Goal: Transaction & Acquisition: Purchase product/service

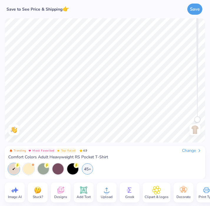
click at [103, 190] on icon at bounding box center [106, 190] width 9 height 9
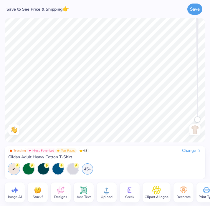
click at [105, 194] on icon at bounding box center [106, 190] width 9 height 9
click at [188, 151] on div "Change" at bounding box center [192, 150] width 20 height 5
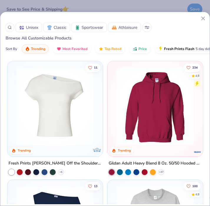
click at [204, 21] on icon at bounding box center [203, 18] width 6 height 6
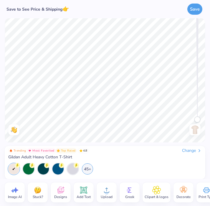
scroll to position [0, 11]
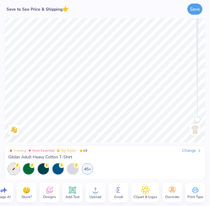
click at [28, 192] on img at bounding box center [26, 190] width 9 height 9
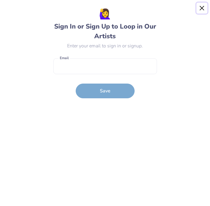
click at [202, 6] on button "Close" at bounding box center [202, 8] width 11 height 11
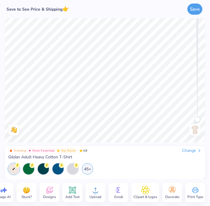
click at [194, 126] on img at bounding box center [194, 129] width 9 height 9
click at [88, 197] on div "Upload" at bounding box center [95, 193] width 20 height 20
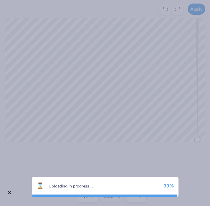
scroll to position [0, 0]
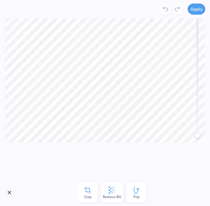
click at [113, 190] on icon at bounding box center [112, 190] width 9 height 9
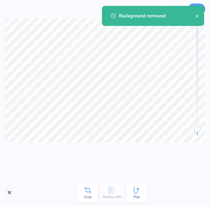
click at [207, 11] on div "Apply" at bounding box center [105, 9] width 210 height 18
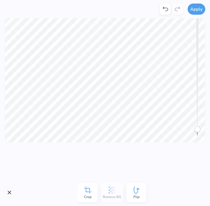
click at [202, 9] on div "Background removed" at bounding box center [153, 18] width 105 height 27
click at [199, 9] on button "Apply" at bounding box center [197, 8] width 18 height 11
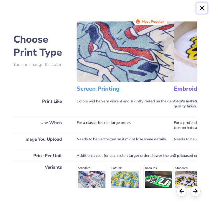
click at [201, 8] on button "Close" at bounding box center [202, 8] width 11 height 11
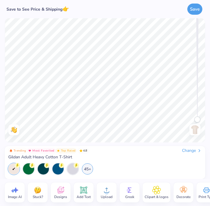
click at [106, 194] on circle at bounding box center [107, 193] width 4 height 4
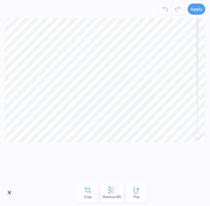
click at [119, 191] on div "Remove BG" at bounding box center [112, 193] width 23 height 20
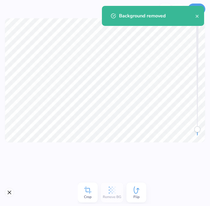
click at [203, 6] on div "Background removed" at bounding box center [153, 18] width 105 height 27
click at [207, 31] on div at bounding box center [105, 80] width 210 height 124
click at [196, 17] on icon "close" at bounding box center [197, 16] width 3 height 3
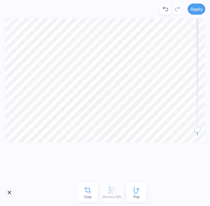
click at [196, 11] on div "Background removed" at bounding box center [153, 18] width 105 height 27
click at [194, 10] on button "Apply" at bounding box center [197, 8] width 18 height 11
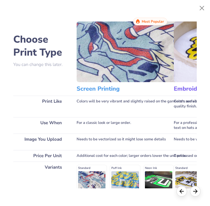
scroll to position [45, 0]
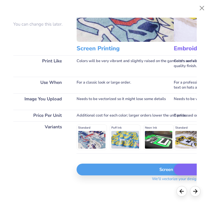
click at [122, 167] on div "Screen Print" at bounding box center [176, 170] width 198 height 12
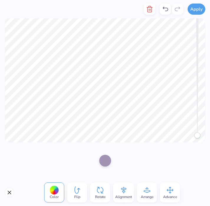
click at [138, 185] on div "Apply Color Flip Rotate Alignment Arrange Advance Trending Most Favorited Top R…" at bounding box center [105, 103] width 210 height 206
click at [121, 191] on icon at bounding box center [123, 190] width 9 height 9
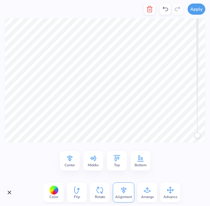
click at [170, 195] on span "Advance" at bounding box center [171, 197] width 14 height 5
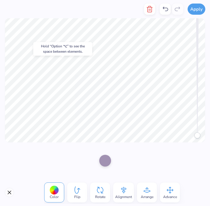
click at [147, 12] on icon "button" at bounding box center [149, 9] width 7 height 7
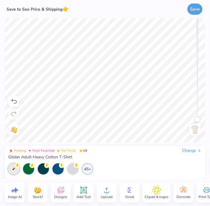
click at [106, 190] on icon at bounding box center [106, 190] width 9 height 9
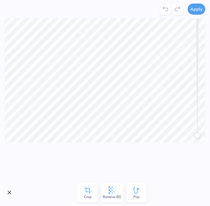
click at [108, 189] on icon at bounding box center [112, 190] width 9 height 9
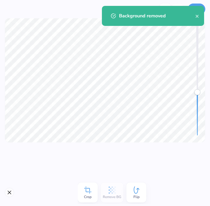
click at [204, 5] on div "Background removed" at bounding box center [153, 18] width 105 height 27
click at [196, 16] on icon "close" at bounding box center [197, 16] width 3 height 3
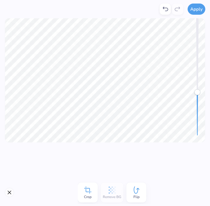
click at [196, 7] on div "Background removed" at bounding box center [153, 6] width 105 height 2
click at [196, 10] on button "Apply" at bounding box center [197, 8] width 18 height 11
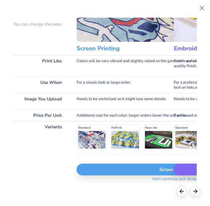
click at [115, 169] on div "Screen Print" at bounding box center [176, 170] width 198 height 12
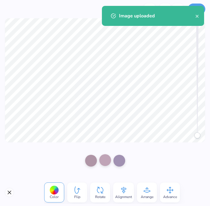
click at [108, 159] on div at bounding box center [105, 160] width 12 height 12
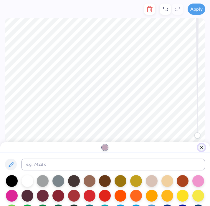
click at [200, 146] on button "Close" at bounding box center [201, 147] width 7 height 7
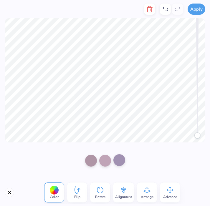
click at [117, 160] on div at bounding box center [119, 160] width 12 height 12
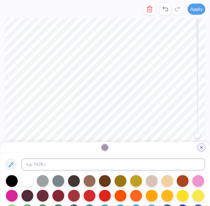
click at [203, 146] on button "Close" at bounding box center [201, 147] width 7 height 7
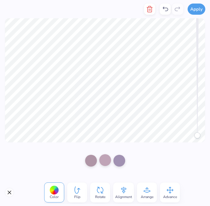
click at [103, 161] on div at bounding box center [105, 160] width 12 height 12
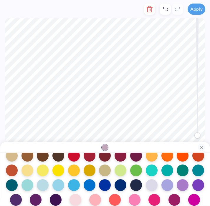
scroll to position [89, 0]
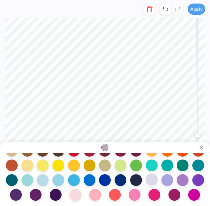
click at [152, 184] on div at bounding box center [152, 180] width 12 height 12
click at [164, 181] on div at bounding box center [167, 180] width 12 height 12
click at [186, 180] on div at bounding box center [183, 180] width 12 height 12
drag, startPoint x: 164, startPoint y: 180, endPoint x: 157, endPoint y: 180, distance: 7.1
click at [164, 180] on div at bounding box center [167, 180] width 12 height 12
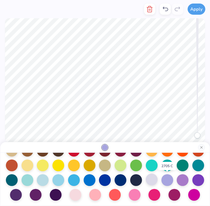
click at [152, 180] on div at bounding box center [152, 180] width 12 height 12
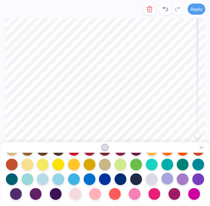
click at [167, 179] on div at bounding box center [167, 179] width 12 height 12
click at [203, 148] on button "Close" at bounding box center [201, 147] width 7 height 7
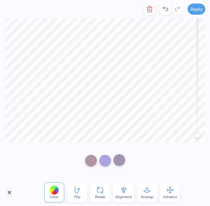
click at [122, 161] on div at bounding box center [119, 160] width 12 height 12
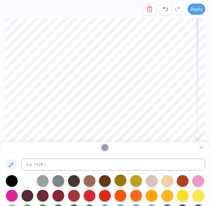
click at [117, 180] on div at bounding box center [121, 181] width 12 height 12
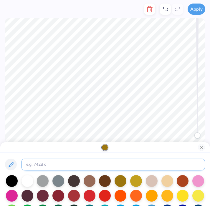
click at [121, 167] on input at bounding box center [114, 165] width 184 height 12
drag, startPoint x: 120, startPoint y: 167, endPoint x: 33, endPoint y: 166, distance: 87.5
click at [32, 166] on input at bounding box center [114, 165] width 184 height 12
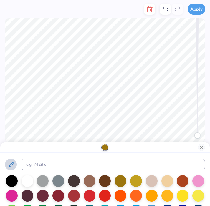
click at [12, 167] on icon at bounding box center [10, 164] width 7 height 7
click at [201, 146] on button "Close" at bounding box center [201, 147] width 7 height 7
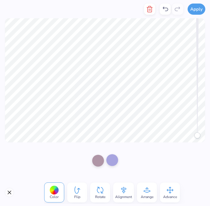
click at [116, 157] on div at bounding box center [112, 160] width 12 height 12
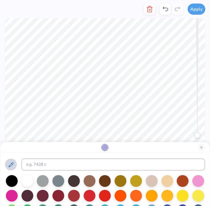
click at [13, 165] on icon at bounding box center [11, 164] width 5 height 5
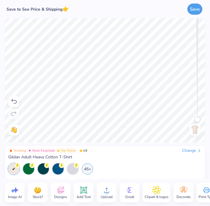
click at [86, 191] on icon at bounding box center [84, 191] width 6 height 6
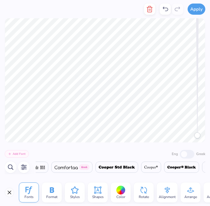
scroll to position [0, 0]
type textarea "strongHER together"
click at [70, 194] on div "Styles" at bounding box center [75, 193] width 20 height 20
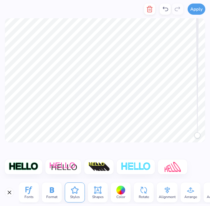
click at [141, 194] on icon at bounding box center [143, 190] width 9 height 9
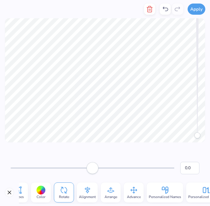
scroll to position [0, 101]
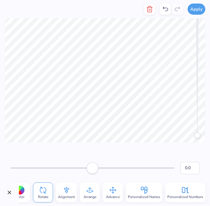
click at [86, 193] on icon at bounding box center [89, 190] width 9 height 9
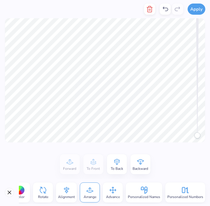
click at [68, 192] on icon at bounding box center [66, 190] width 9 height 9
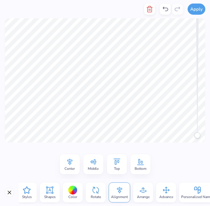
scroll to position [0, 10]
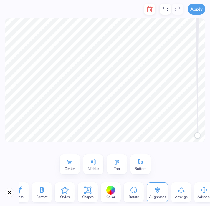
click at [47, 192] on div "Format" at bounding box center [42, 193] width 20 height 20
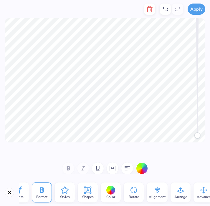
click at [28, 192] on div "Fonts" at bounding box center [19, 193] width 20 height 20
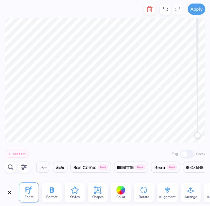
scroll to position [0, 3002]
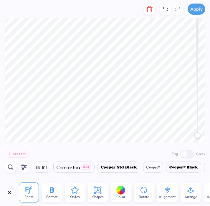
click at [96, 191] on icon at bounding box center [97, 190] width 9 height 9
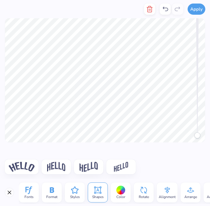
click at [28, 166] on img at bounding box center [22, 167] width 26 height 10
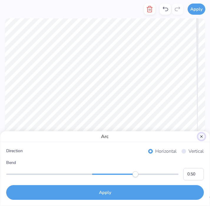
click at [205, 136] on button "Close" at bounding box center [201, 136] width 7 height 7
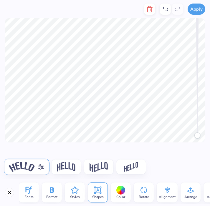
click at [121, 189] on div at bounding box center [120, 190] width 9 height 9
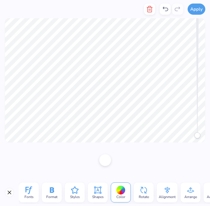
click at [108, 161] on div at bounding box center [105, 160] width 12 height 12
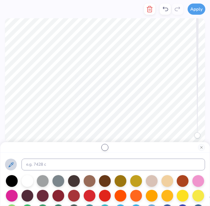
click at [11, 164] on icon at bounding box center [10, 164] width 7 height 7
click at [202, 148] on button "Close" at bounding box center [201, 147] width 7 height 7
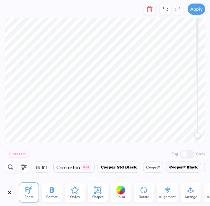
click at [94, 194] on icon at bounding box center [97, 190] width 9 height 9
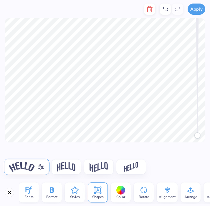
click at [77, 171] on div at bounding box center [66, 167] width 29 height 15
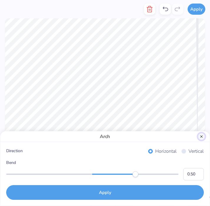
click at [202, 135] on button "Close" at bounding box center [201, 136] width 7 height 7
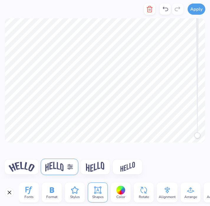
click at [22, 166] on img at bounding box center [22, 167] width 26 height 10
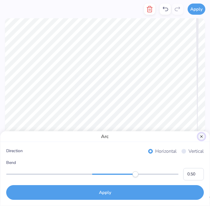
click at [204, 136] on button "Close" at bounding box center [201, 136] width 7 height 7
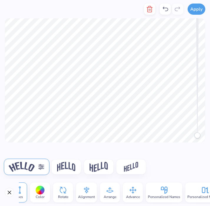
scroll to position [0, 81]
click at [169, 193] on div "Personalized Names" at bounding box center [163, 193] width 37 height 20
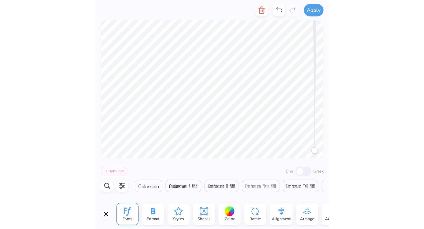
scroll to position [0, 2796]
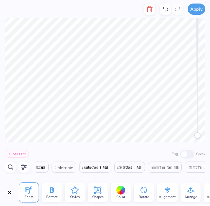
click at [63, 164] on span at bounding box center [64, 167] width 18 height 7
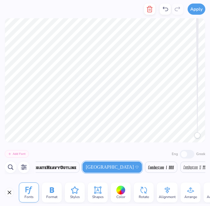
click at [148, 170] on span at bounding box center [161, 167] width 26 height 7
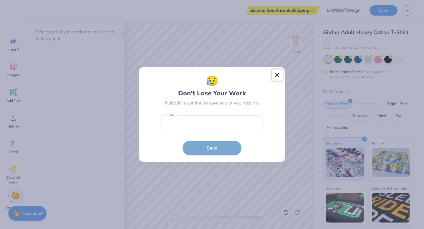
click at [210, 75] on button "Close" at bounding box center [277, 75] width 11 height 11
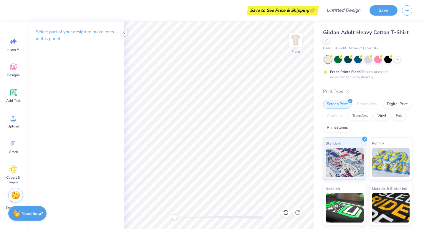
scroll to position [0, 2]
click at [19, 81] on div "Image AI Designs Add Text Upload Greek Clipart & logos Decorate" at bounding box center [13, 123] width 21 height 181
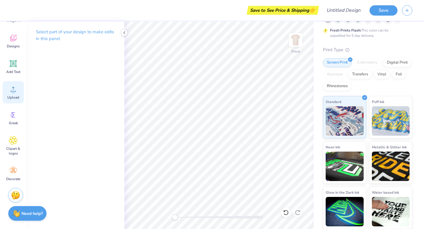
scroll to position [0, 0]
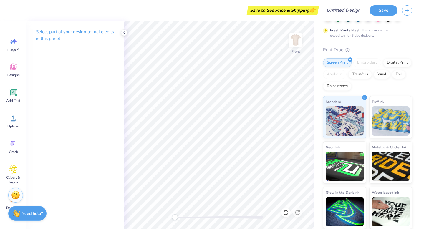
click at [210, 113] on img at bounding box center [345, 120] width 38 height 29
click at [210, 10] on button "Save" at bounding box center [384, 9] width 28 height 10
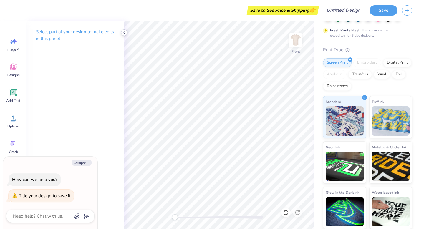
click at [125, 34] on icon at bounding box center [124, 32] width 5 height 5
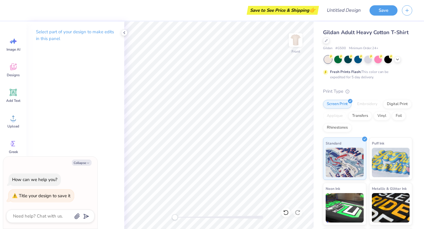
scroll to position [42, 0]
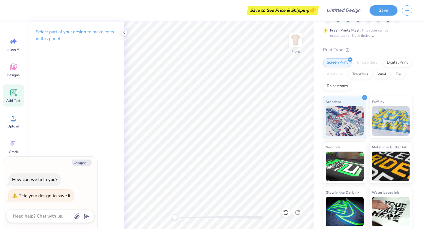
click at [14, 93] on icon at bounding box center [13, 92] width 7 height 7
type textarea "x"
type textarea "s"
type textarea "x"
type textarea "st"
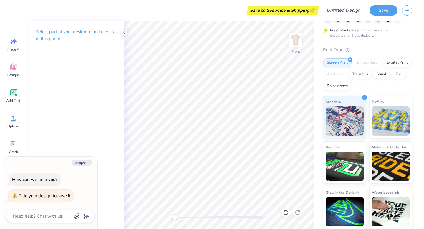
type textarea "x"
type textarea "stro"
type textarea "x"
type textarea "stron"
type textarea "x"
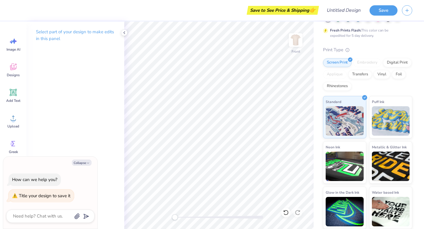
type textarea "stronH"
type textarea "x"
type textarea "stronHE"
type textarea "x"
type textarea "stronHER"
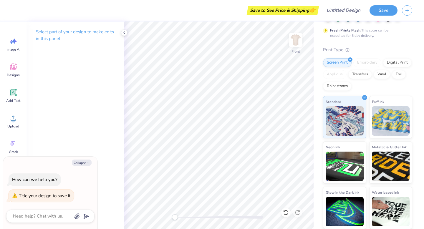
type textarea "x"
type textarea "stronHER t"
type textarea "x"
type textarea "stronHER tog"
type textarea "x"
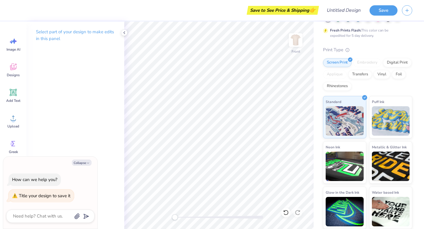
type textarea "stronHER toge"
type textarea "x"
type textarea "stronHER toget"
type textarea "x"
type textarea "stronHER togeth"
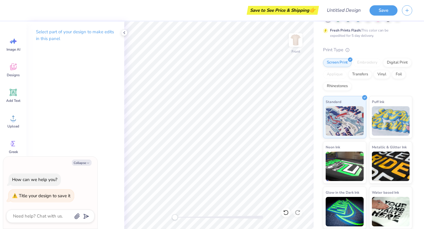
type textarea "x"
type textarea "stronHER togethe"
type textarea "x"
type textarea "stronHER together"
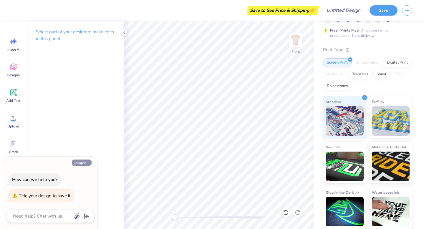
click at [83, 163] on button "Collapse" at bounding box center [82, 163] width 20 height 6
type textarea "x"
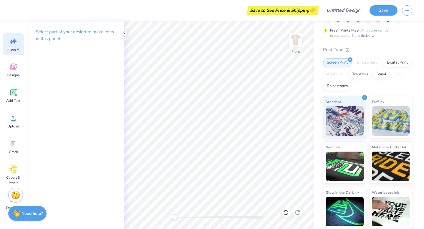
click at [14, 43] on icon at bounding box center [14, 41] width 5 height 5
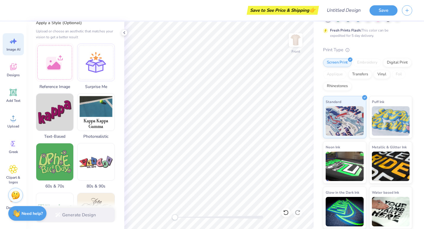
scroll to position [0, 1]
type textarea "stronHER togeter"
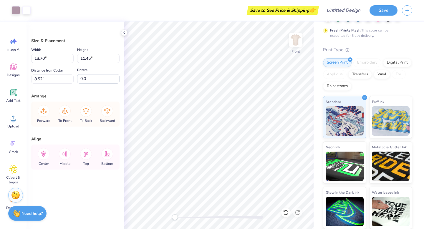
click at [210, 10] on div "Save to See Price & Shipping 👉" at bounding box center [282, 10] width 69 height 9
click at [210, 206] on icon at bounding box center [286, 213] width 6 height 6
type input "14.65"
click at [210, 206] on icon at bounding box center [286, 213] width 6 height 6
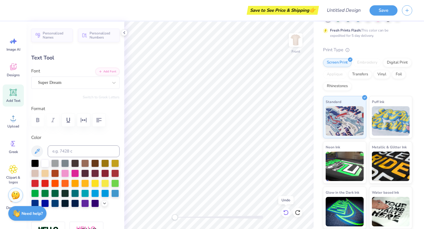
click at [210, 206] on icon at bounding box center [286, 213] width 6 height 6
type input "9.67"
type input "2.31"
type input "6.51"
click at [84, 86] on div at bounding box center [73, 83] width 70 height 8
